Goal: Navigation & Orientation: Find specific page/section

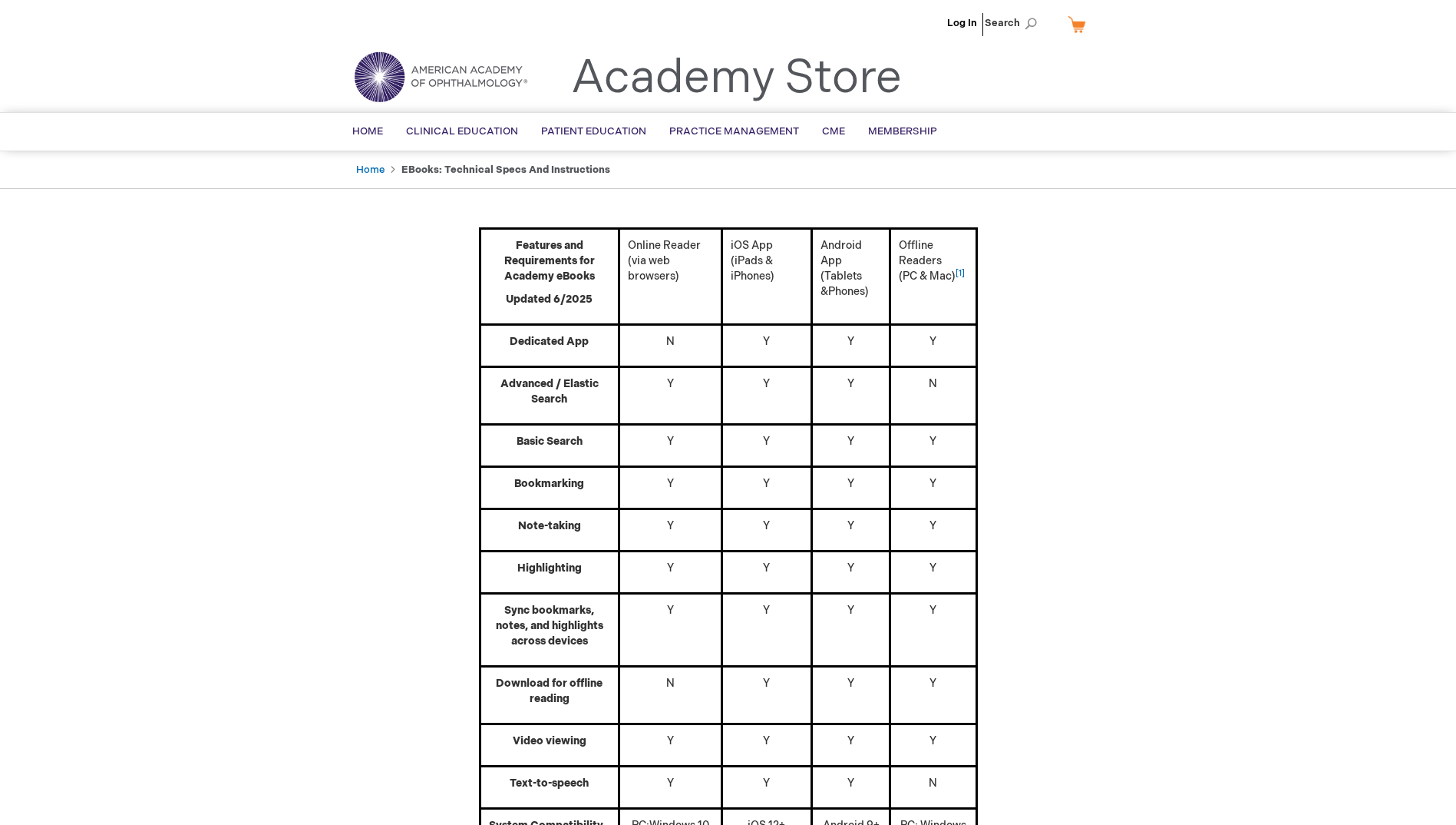
click at [960, 31] on li "Log In" at bounding box center [962, 23] width 38 height 46
click at [967, 23] on link "Log In" at bounding box center [962, 23] width 30 height 12
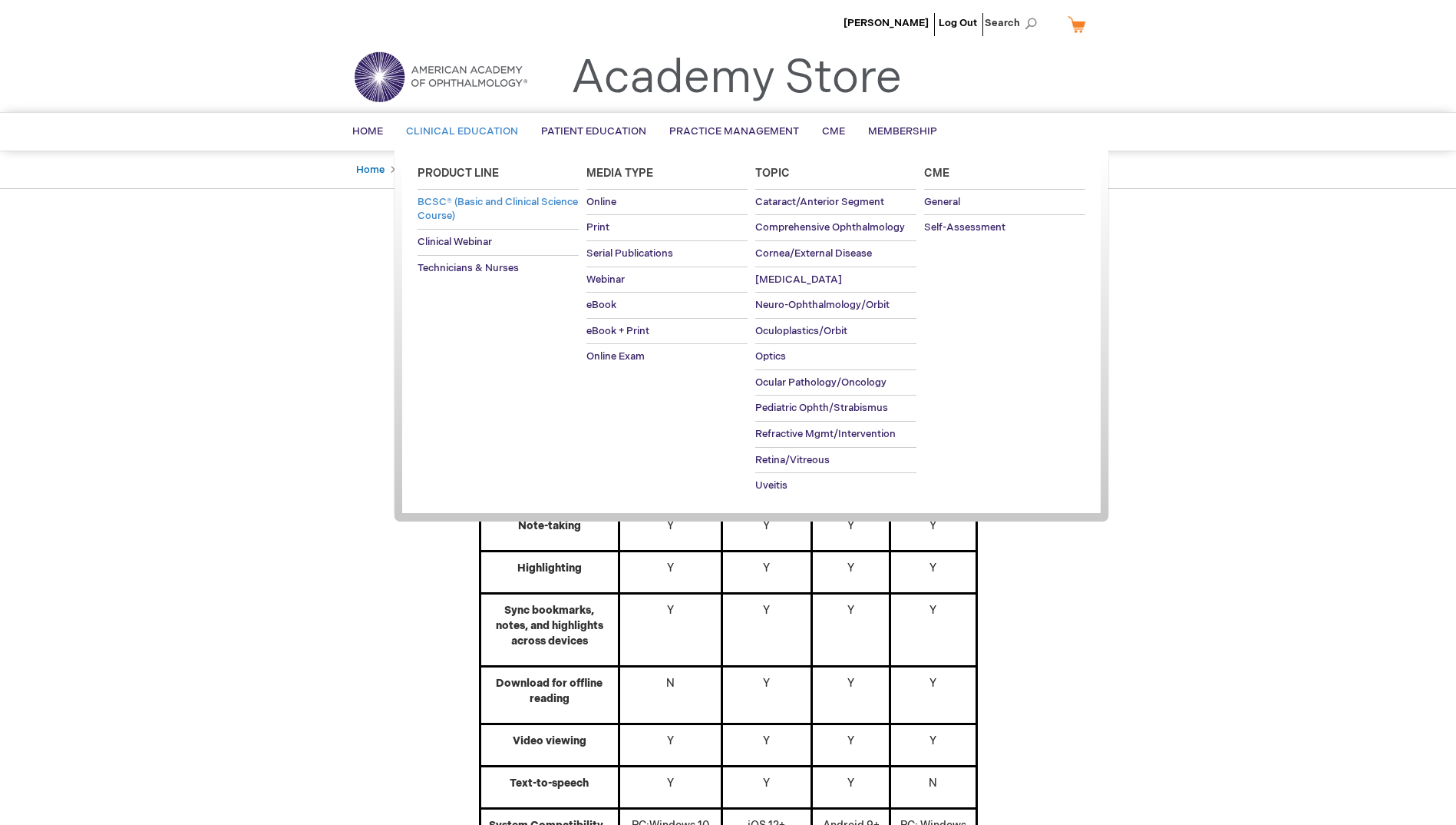
click at [474, 209] on link "BCSC® (Basic and Clinical Science Course)" at bounding box center [498, 209] width 161 height 39
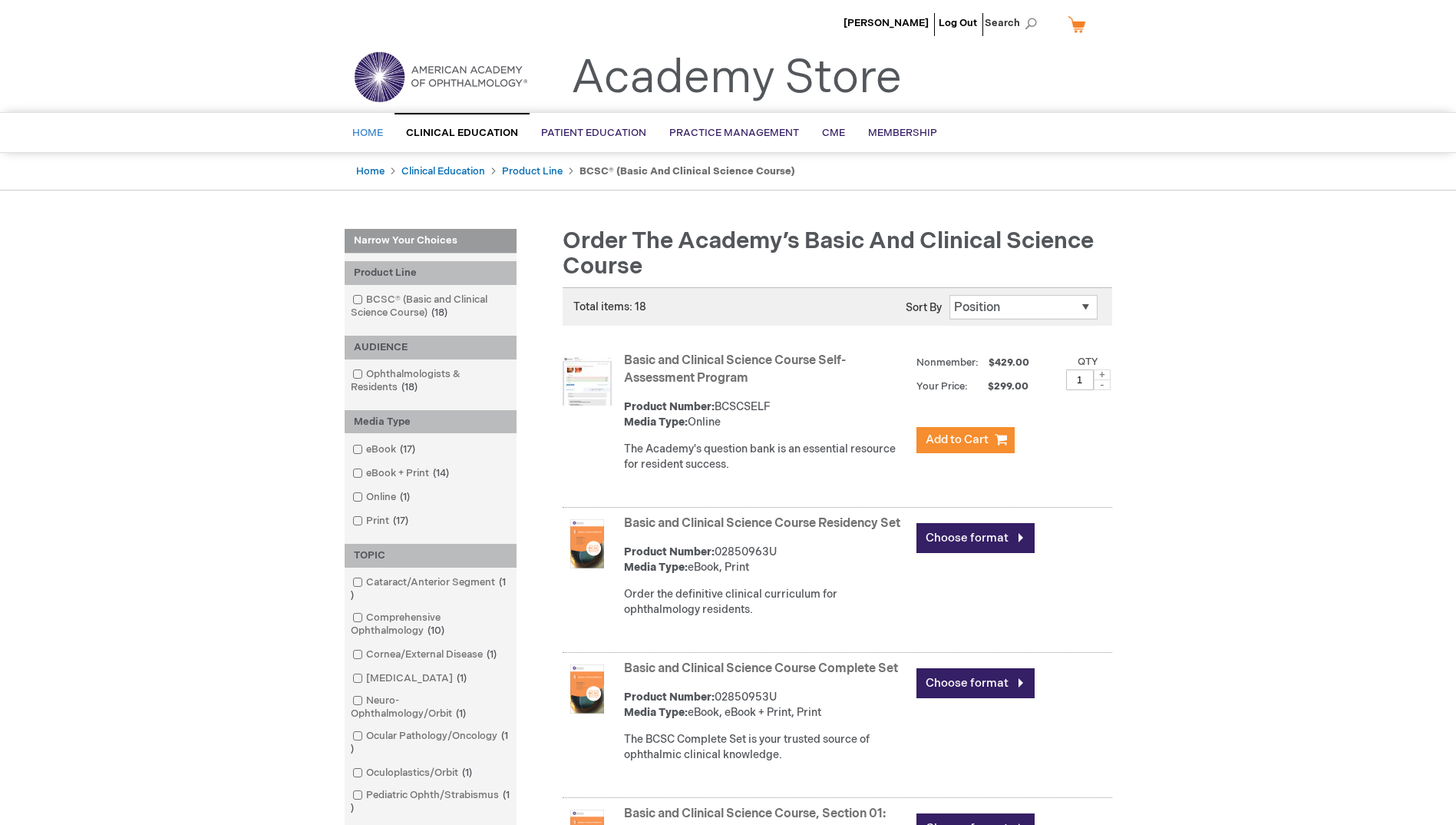
click at [363, 126] on link "Home" at bounding box center [367, 133] width 54 height 38
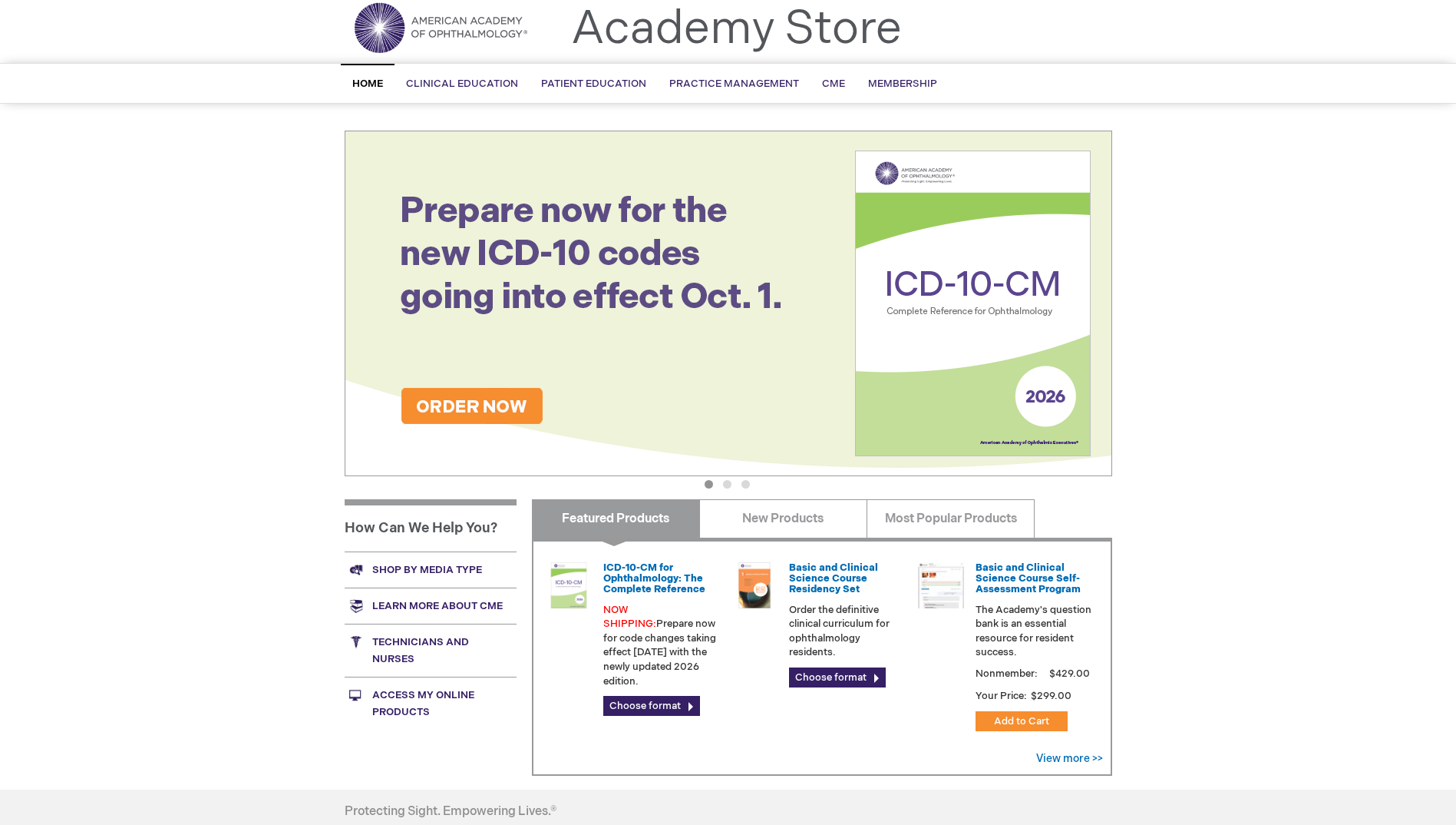
scroll to position [77, 0]
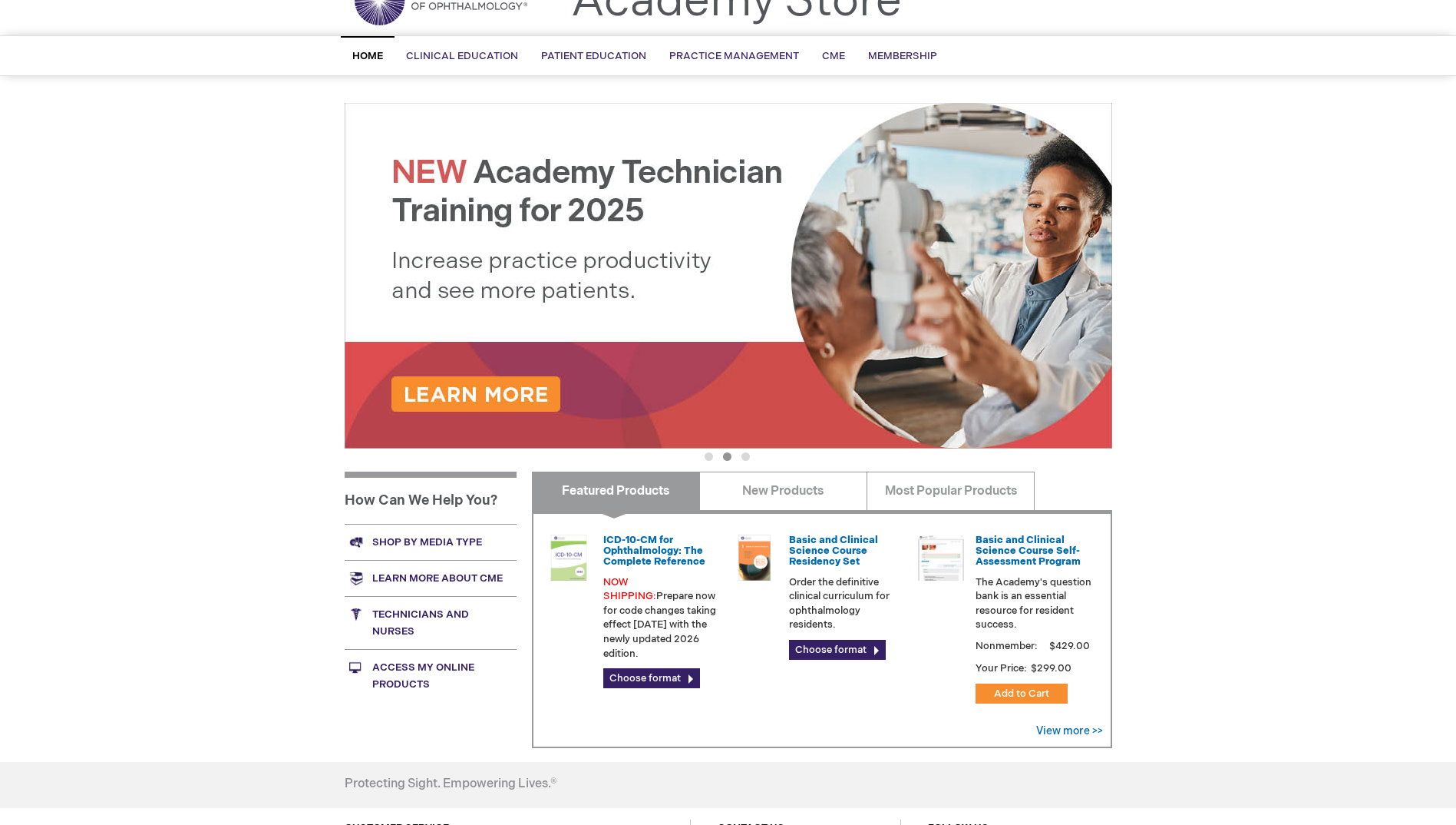
click at [403, 681] on link "Access My Online Products" at bounding box center [430, 675] width 172 height 53
